Goal: Check status: Check status

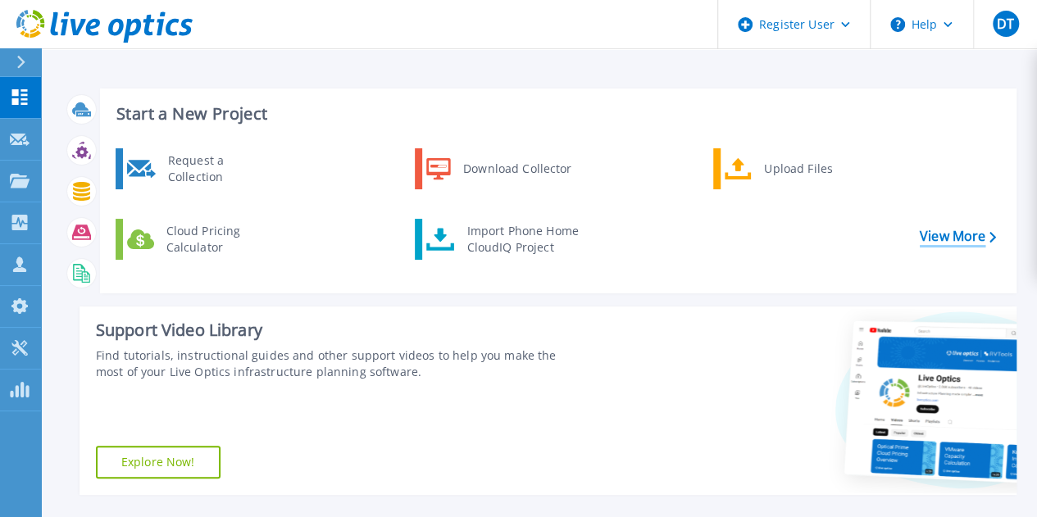
click at [951, 243] on link "View More" at bounding box center [958, 237] width 76 height 16
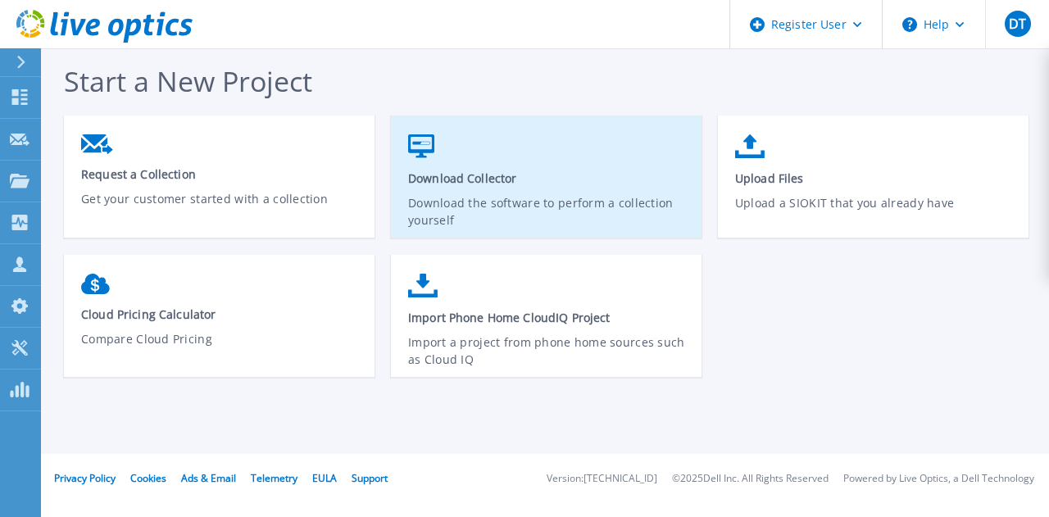
click at [175, 336] on p "Compare Cloud Pricing" at bounding box center [219, 349] width 277 height 38
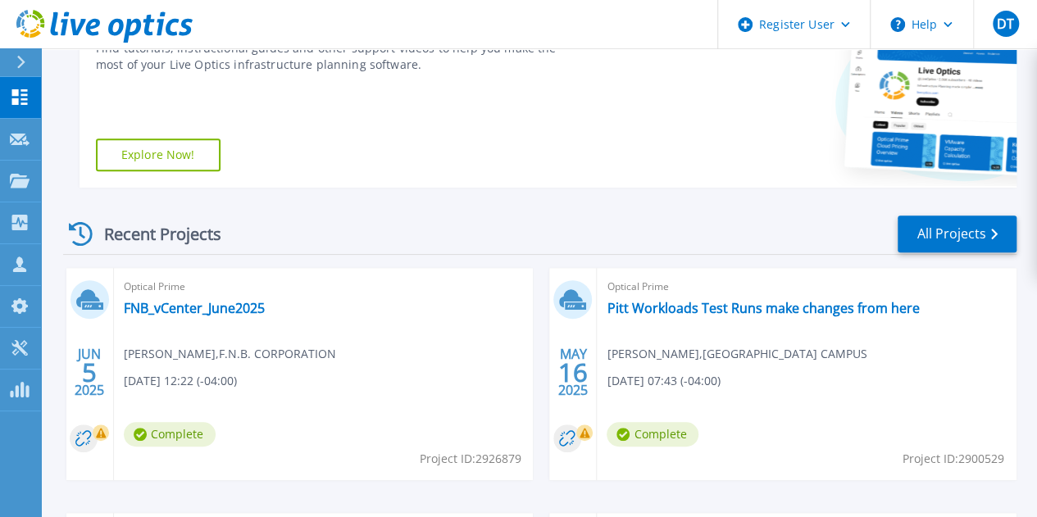
scroll to position [319, 0]
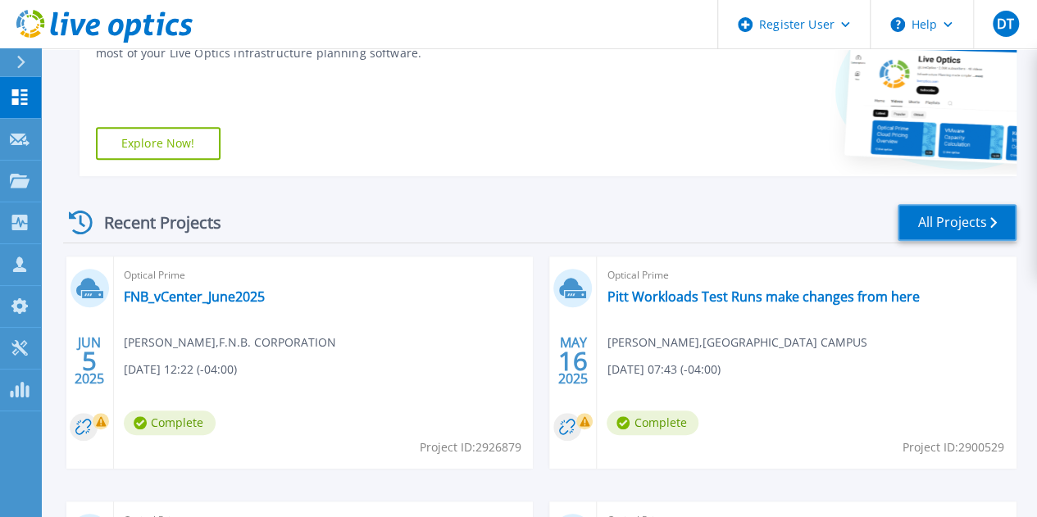
click at [945, 232] on link "All Projects" at bounding box center [957, 222] width 119 height 37
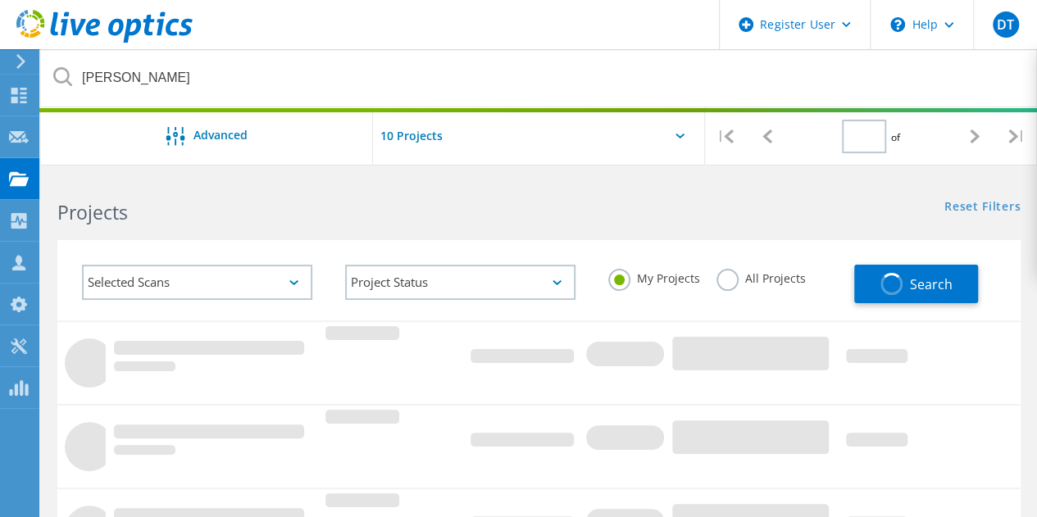
type input "1"
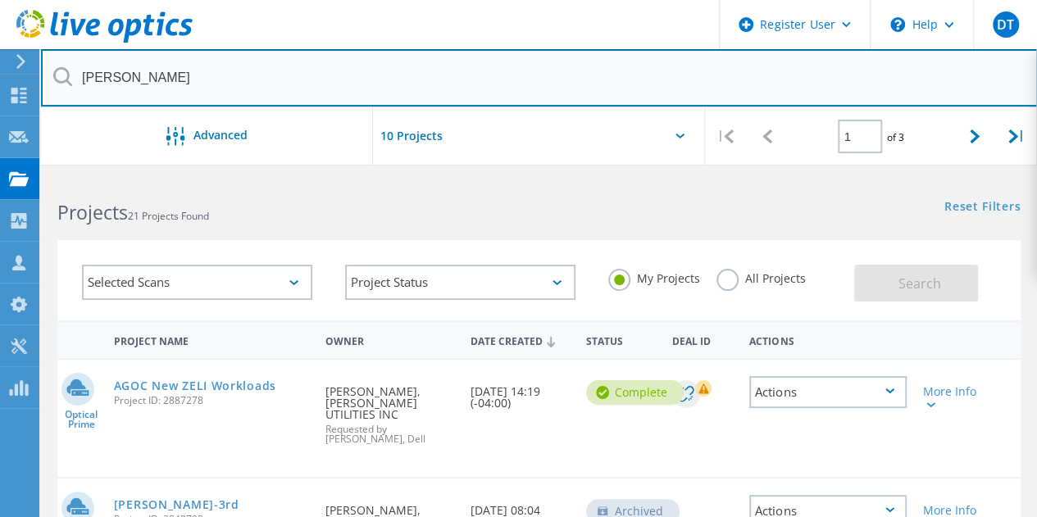
click at [289, 81] on input "Armstrong" at bounding box center [539, 77] width 997 height 57
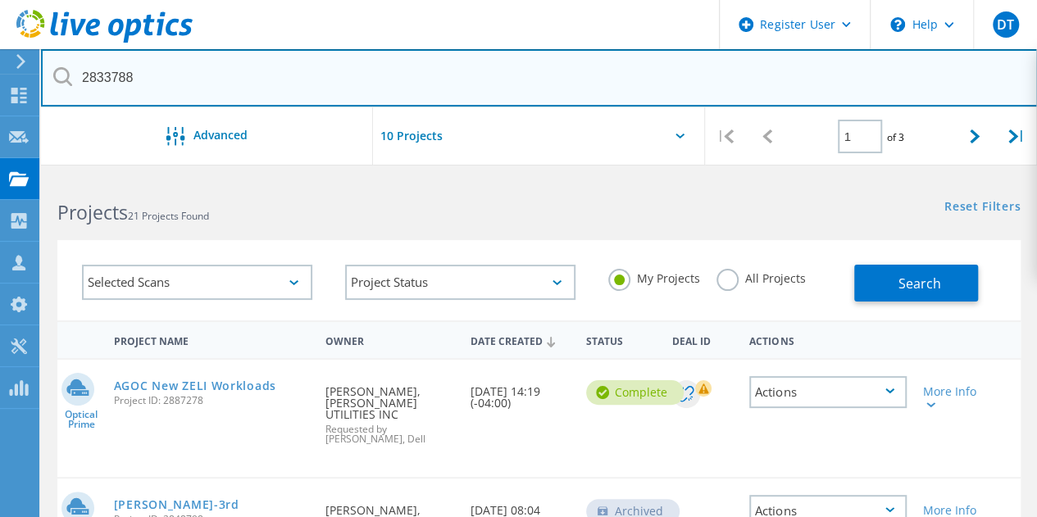
type input "2833788"
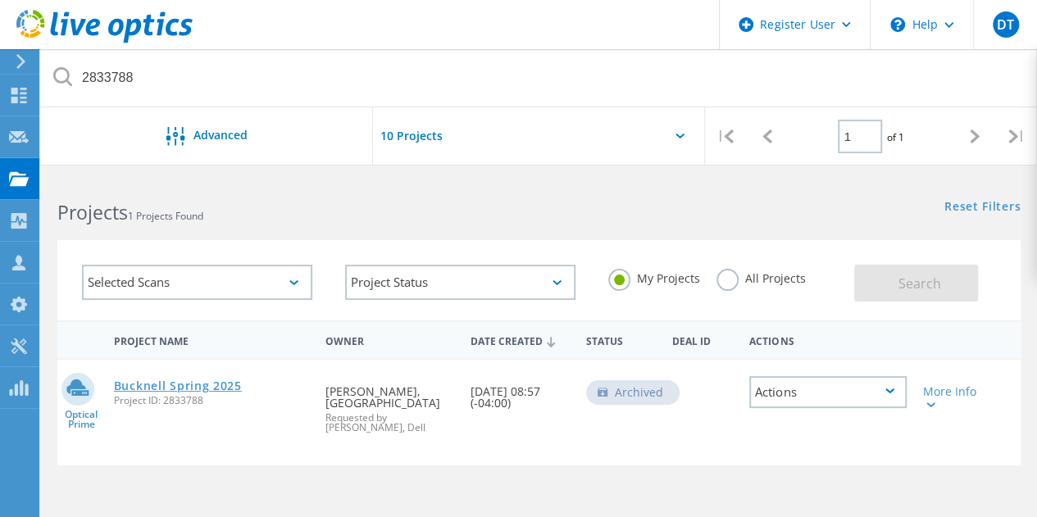
click at [211, 385] on link "Bucknell Spring 2025" at bounding box center [178, 385] width 128 height 11
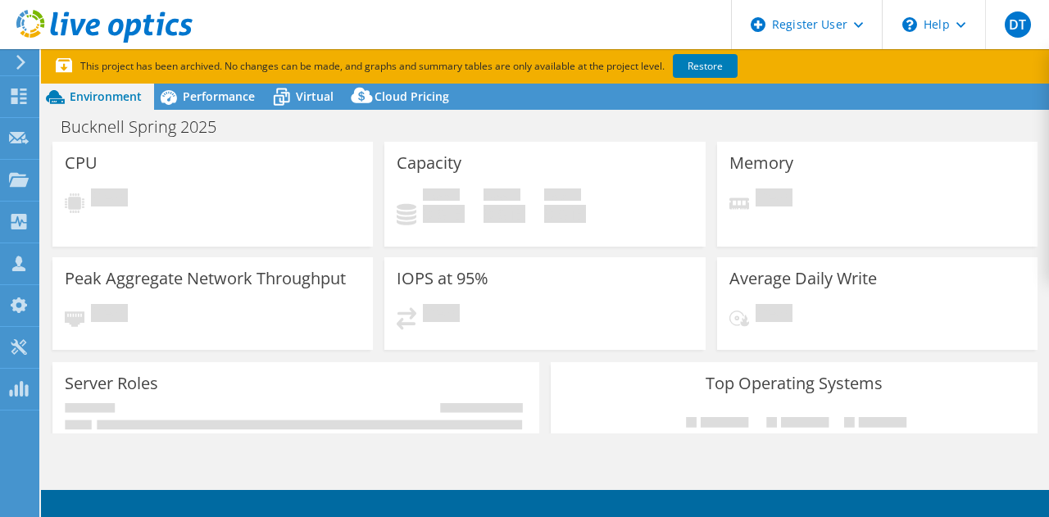
select select "USEast"
select select "USD"
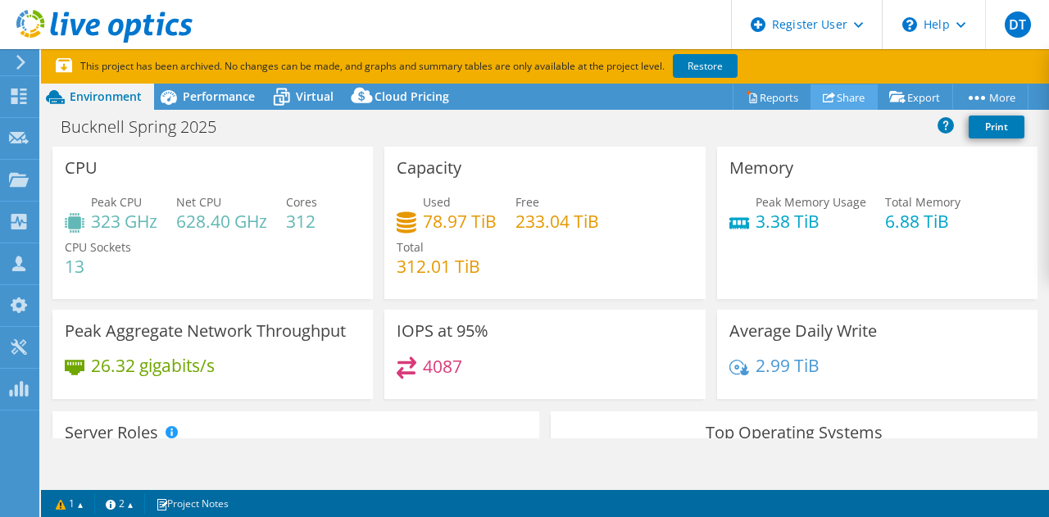
click at [830, 94] on link "Share" at bounding box center [844, 96] width 67 height 25
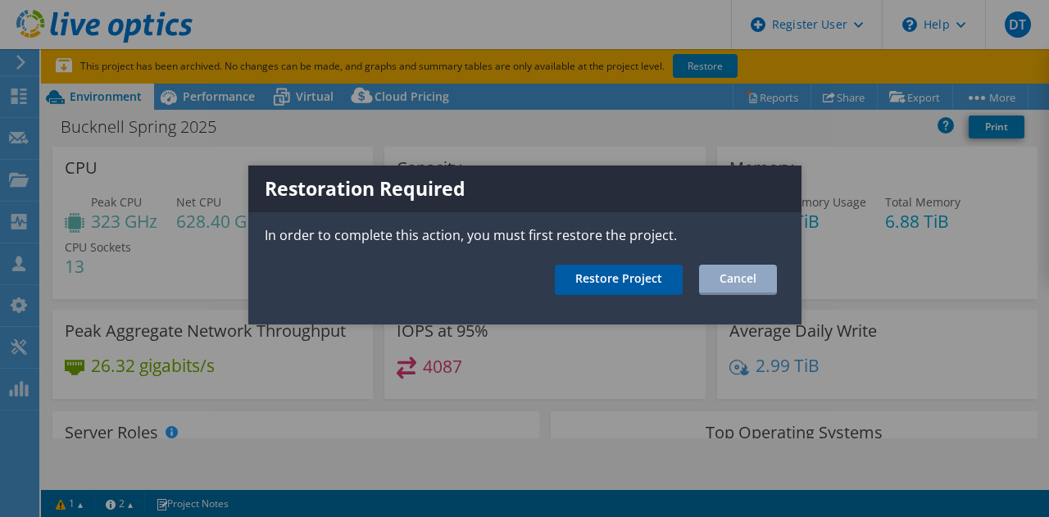
click at [636, 268] on link "Restore Project" at bounding box center [619, 280] width 128 height 30
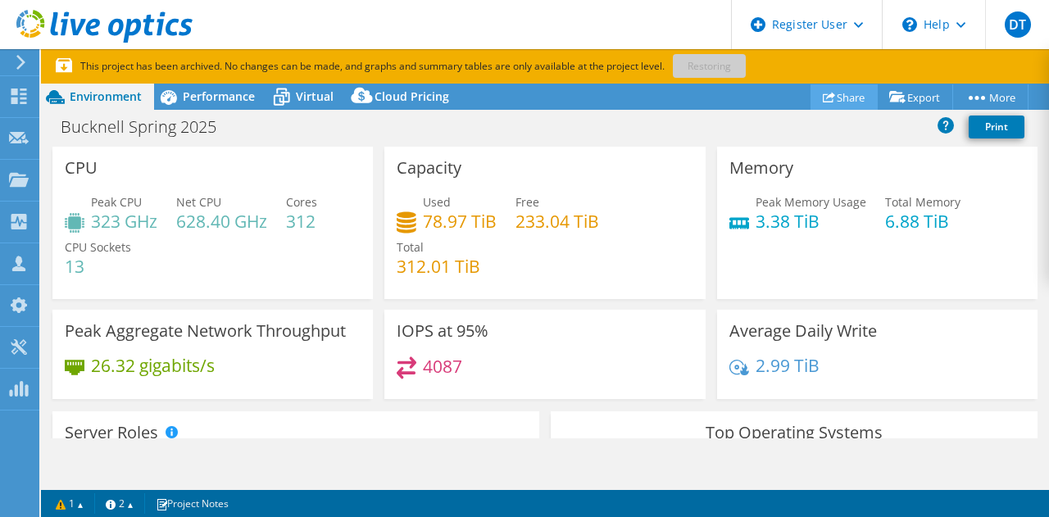
click at [839, 106] on link "Share" at bounding box center [844, 96] width 67 height 25
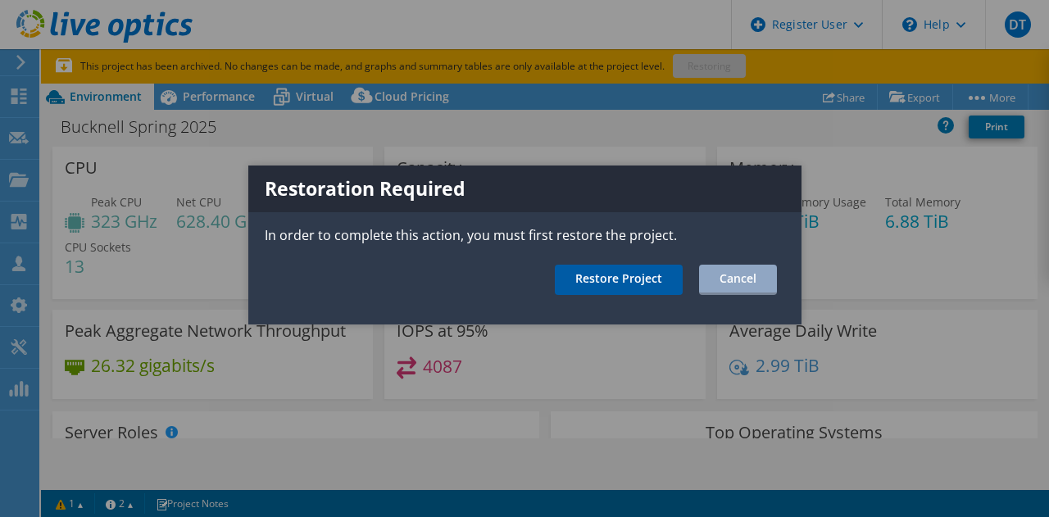
click at [656, 283] on link "Restore Project" at bounding box center [619, 280] width 128 height 30
